Goal: Task Accomplishment & Management: Complete application form

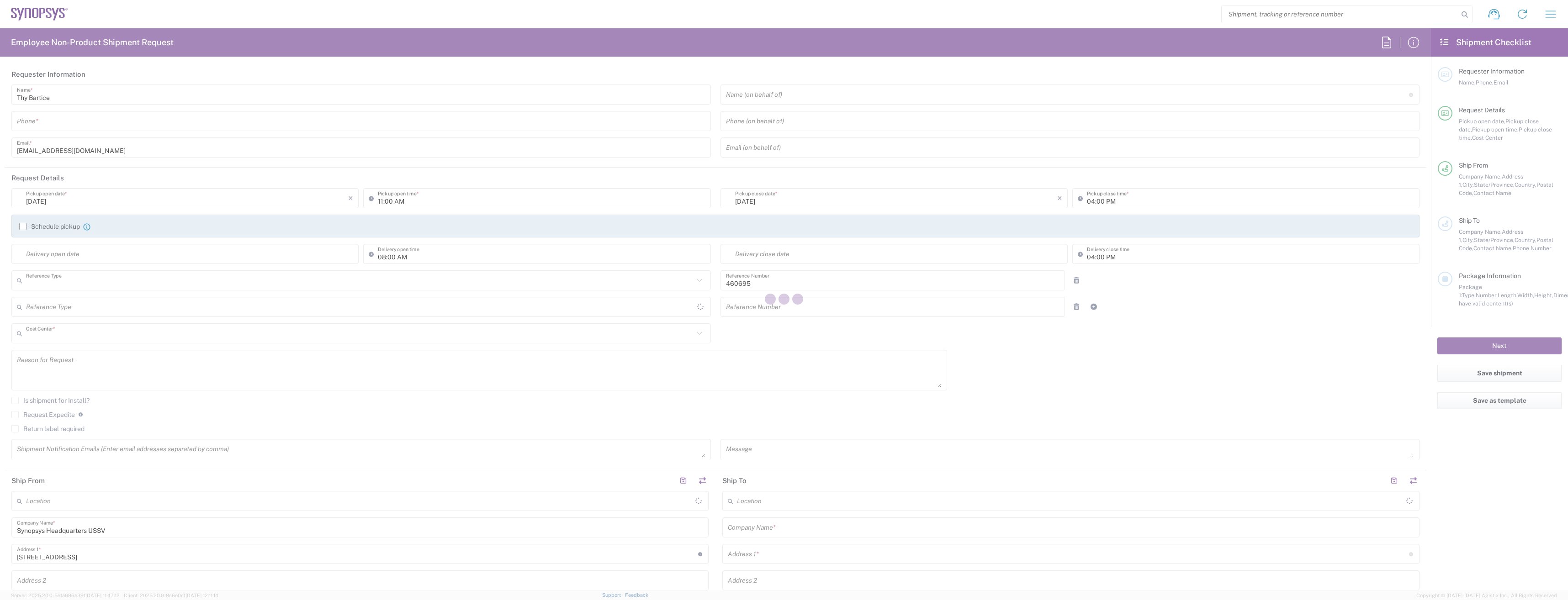
type input "Department"
type input "US01, SDG, M, HAPSOp 460695"
type input "California"
type input "United States"
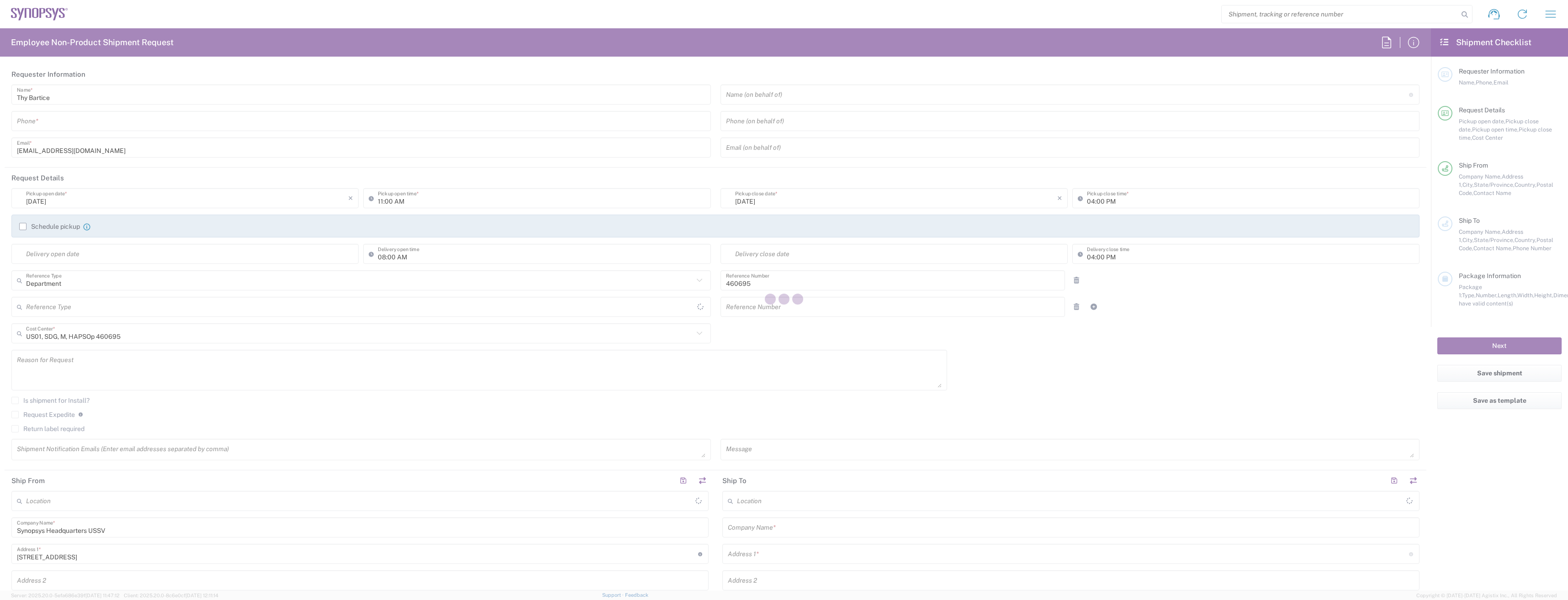
type input "Delivered at Place"
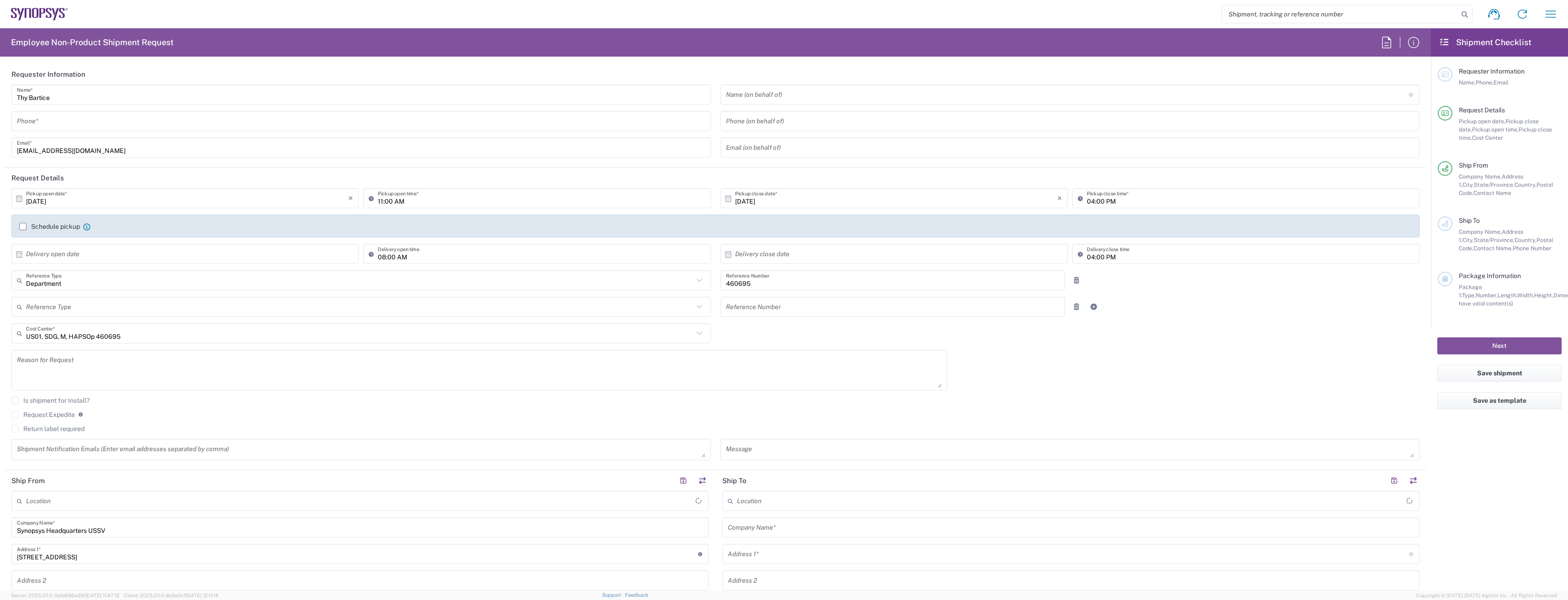
type input "Headquarters USSV"
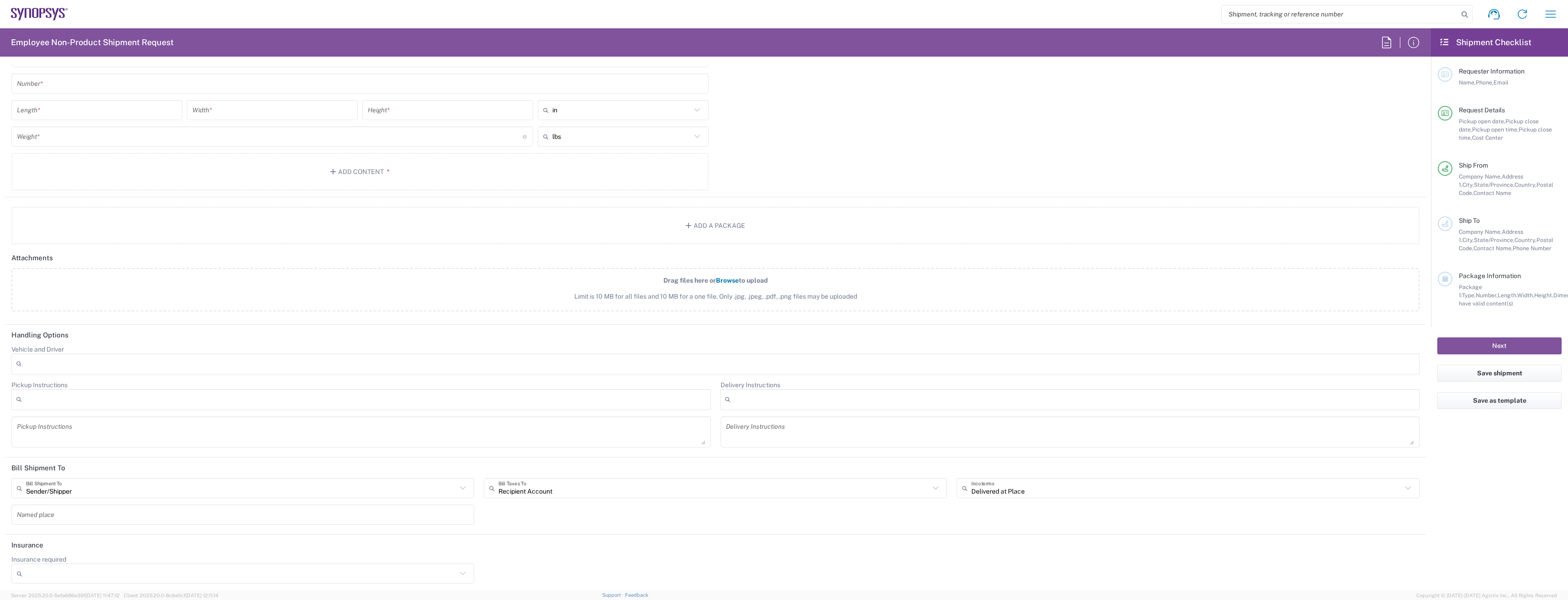
scroll to position [876, 0]
